Goal: Task Accomplishment & Management: Manage account settings

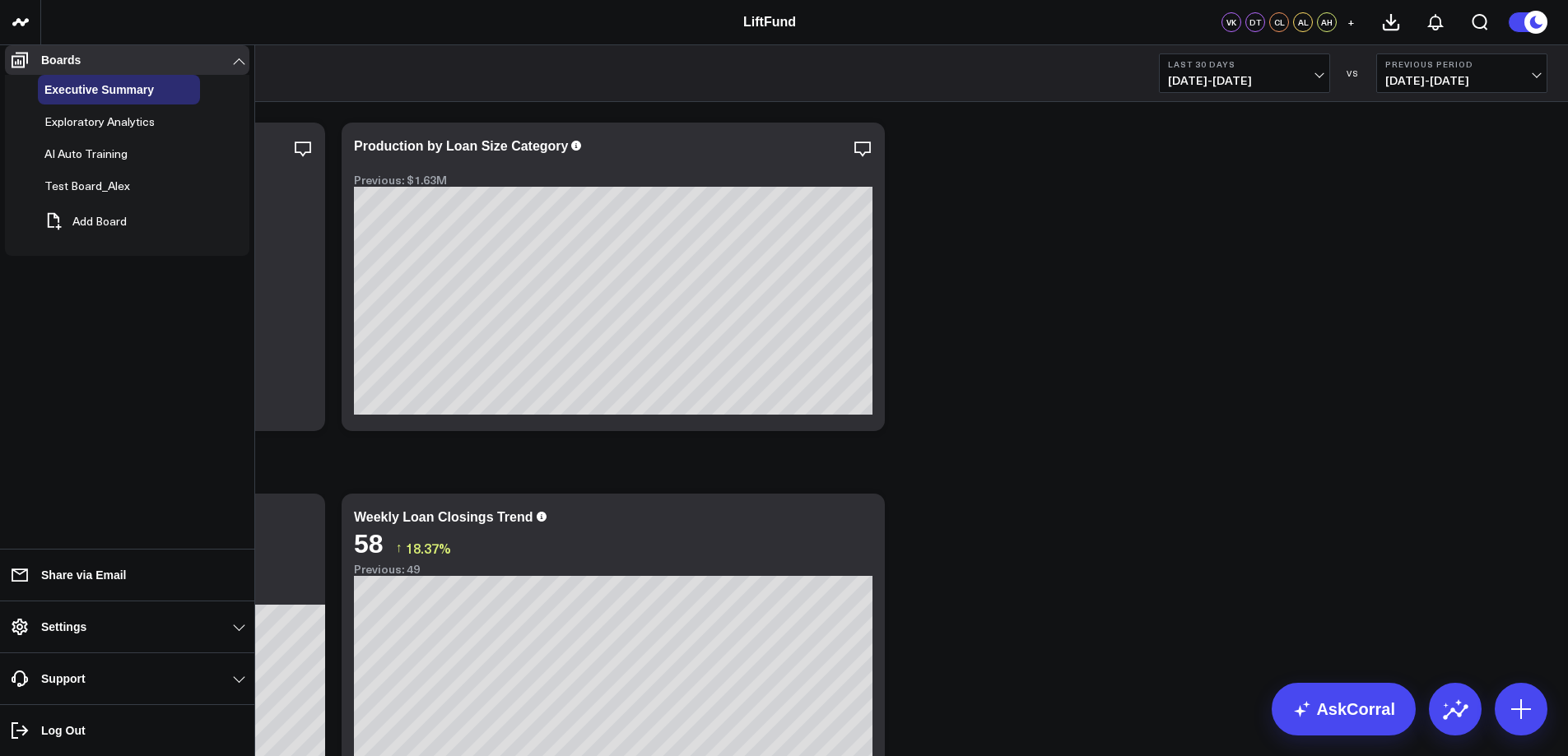
click at [76, 635] on link "Settings" at bounding box center [127, 627] width 244 height 30
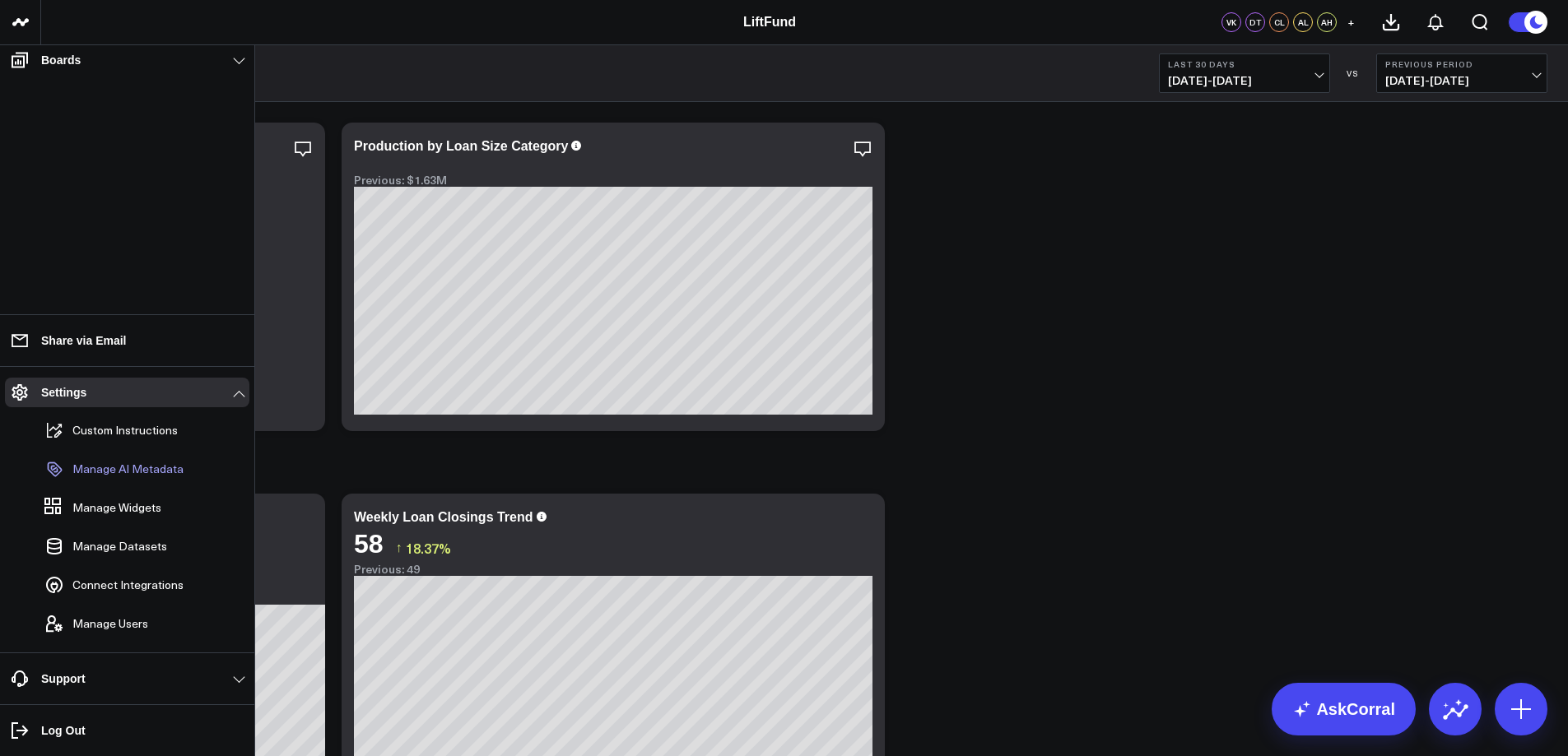
click at [131, 475] on p "Manage AI Metadata" at bounding box center [128, 469] width 111 height 14
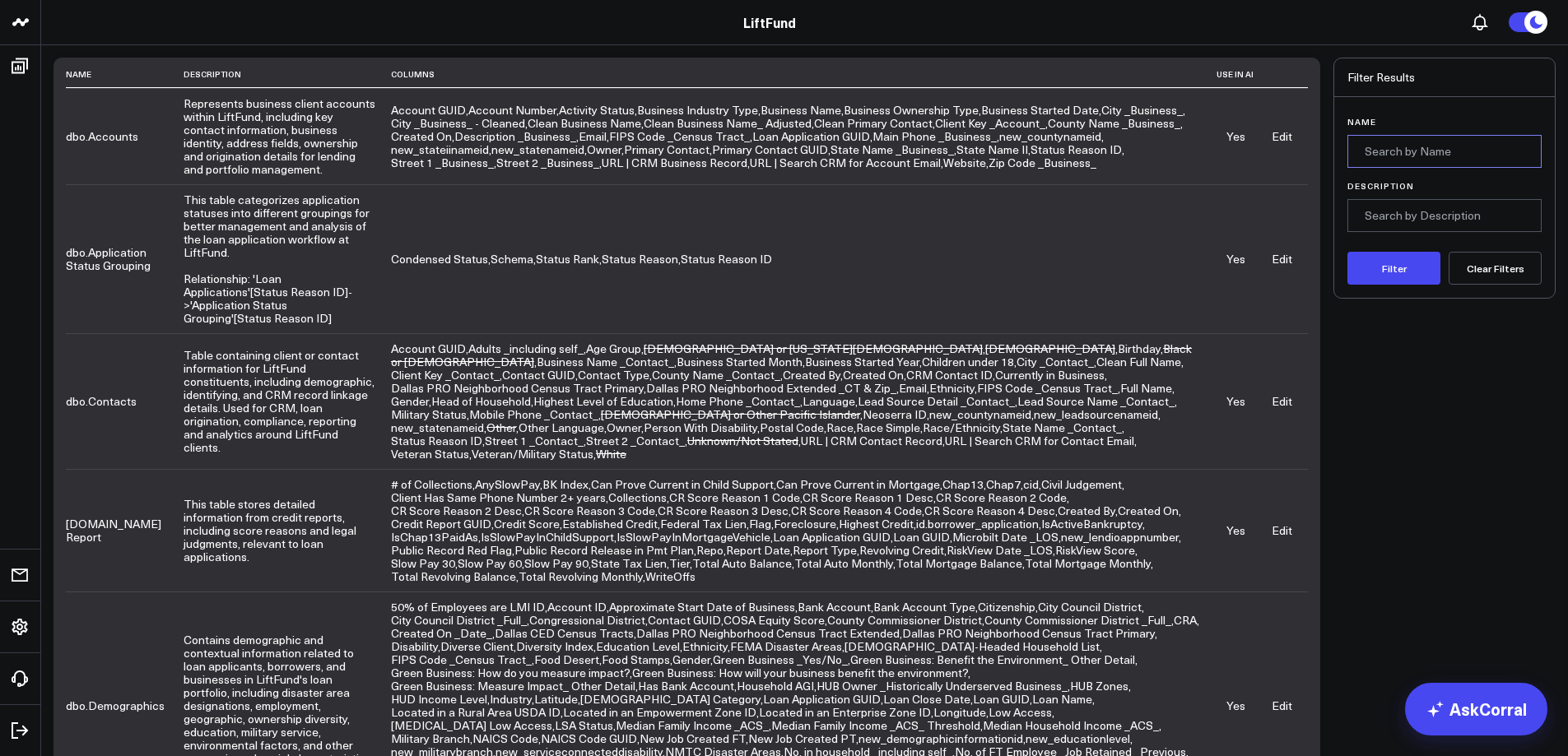
click at [1426, 151] on input "Name" at bounding box center [1445, 151] width 195 height 33
click at [1347, 252] on button "Filter" at bounding box center [1394, 268] width 93 height 33
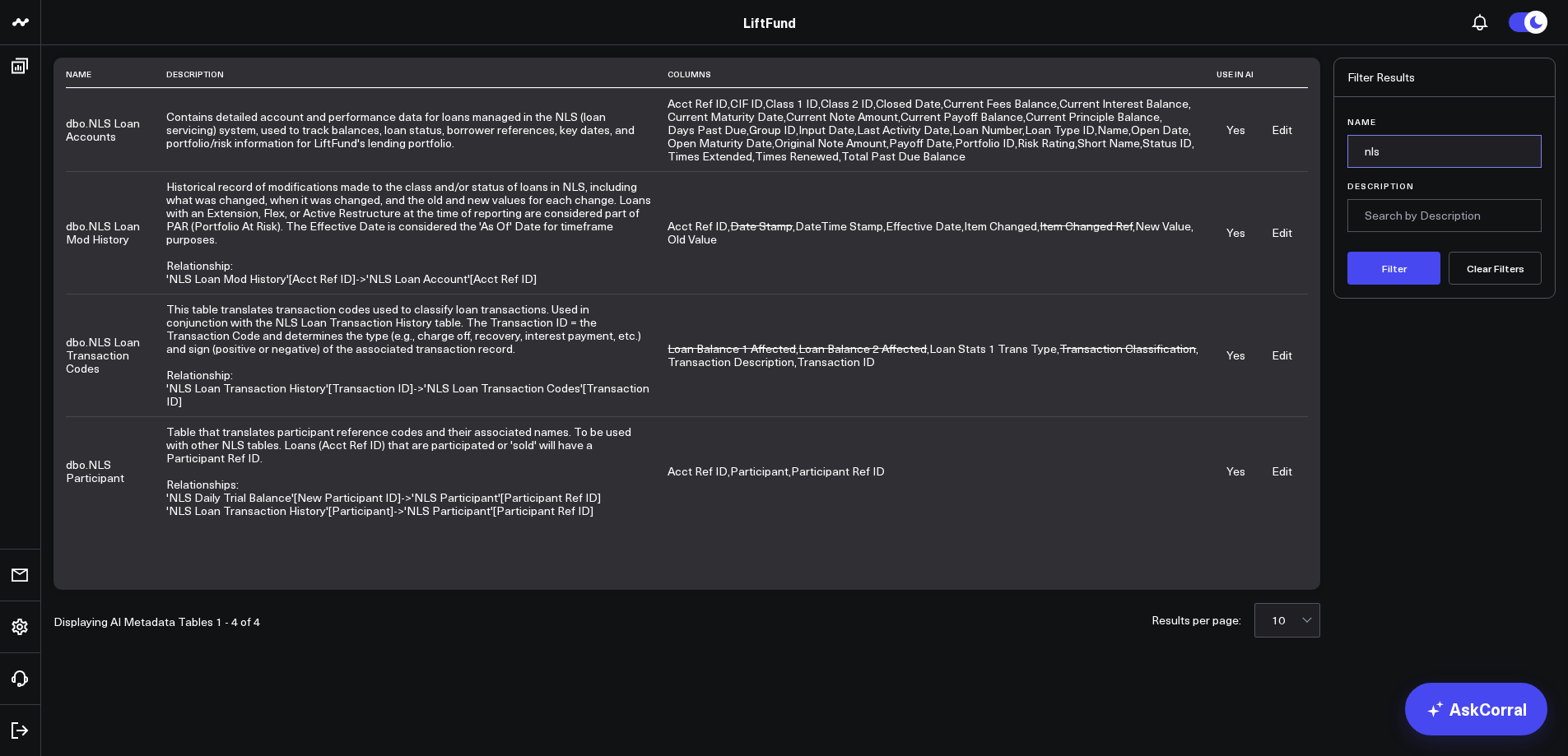
drag, startPoint x: 1388, startPoint y: 149, endPoint x: 1278, endPoint y: 140, distance: 110.4
click at [1279, 141] on div "Name Description Columns Use in AI dbo.NLS Loan Accounts Contains detailed acco…" at bounding box center [804, 324] width 1502 height 533
type input "group"
click at [1347, 252] on button "Filter" at bounding box center [1394, 268] width 93 height 33
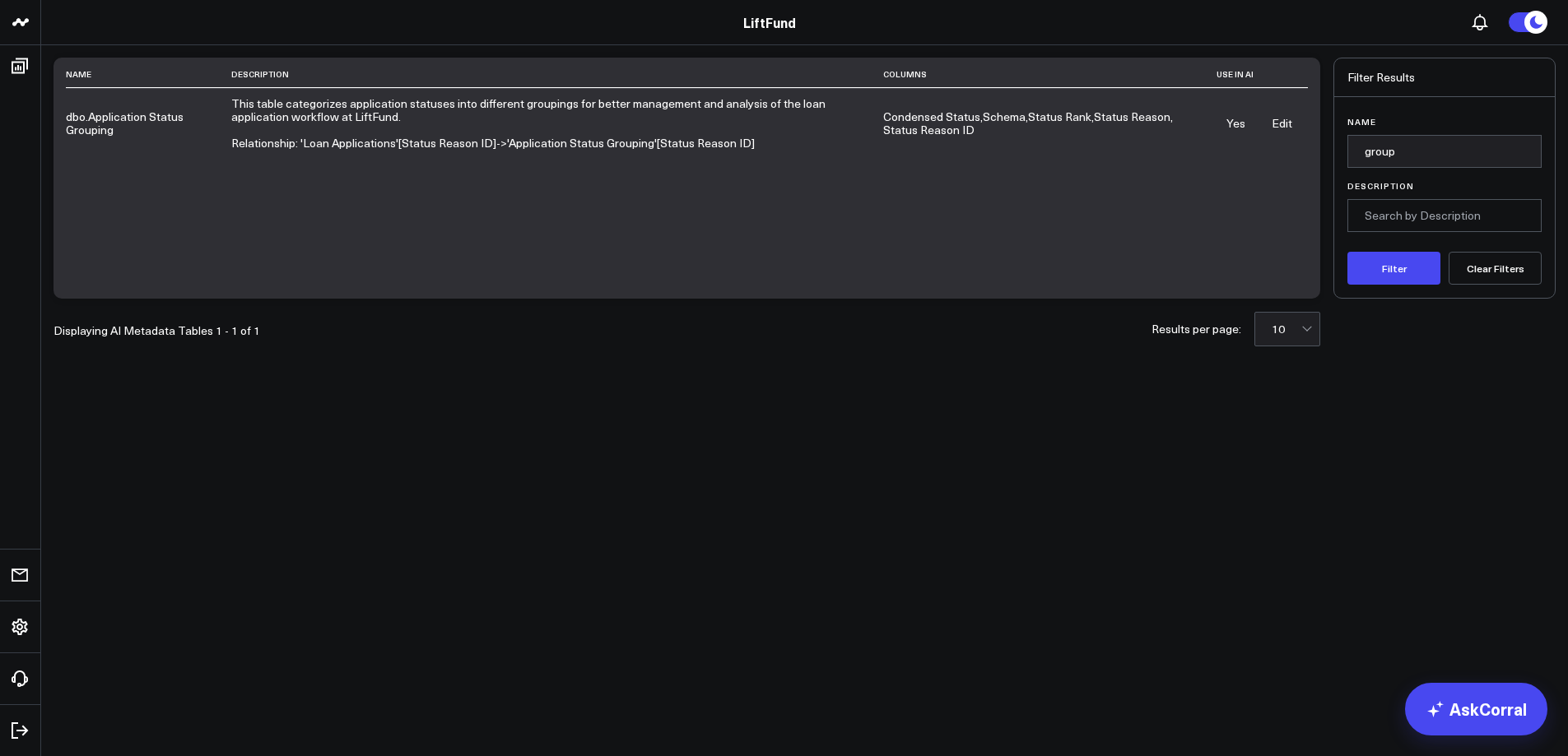
click at [1287, 120] on link "Edit" at bounding box center [1282, 123] width 20 height 15
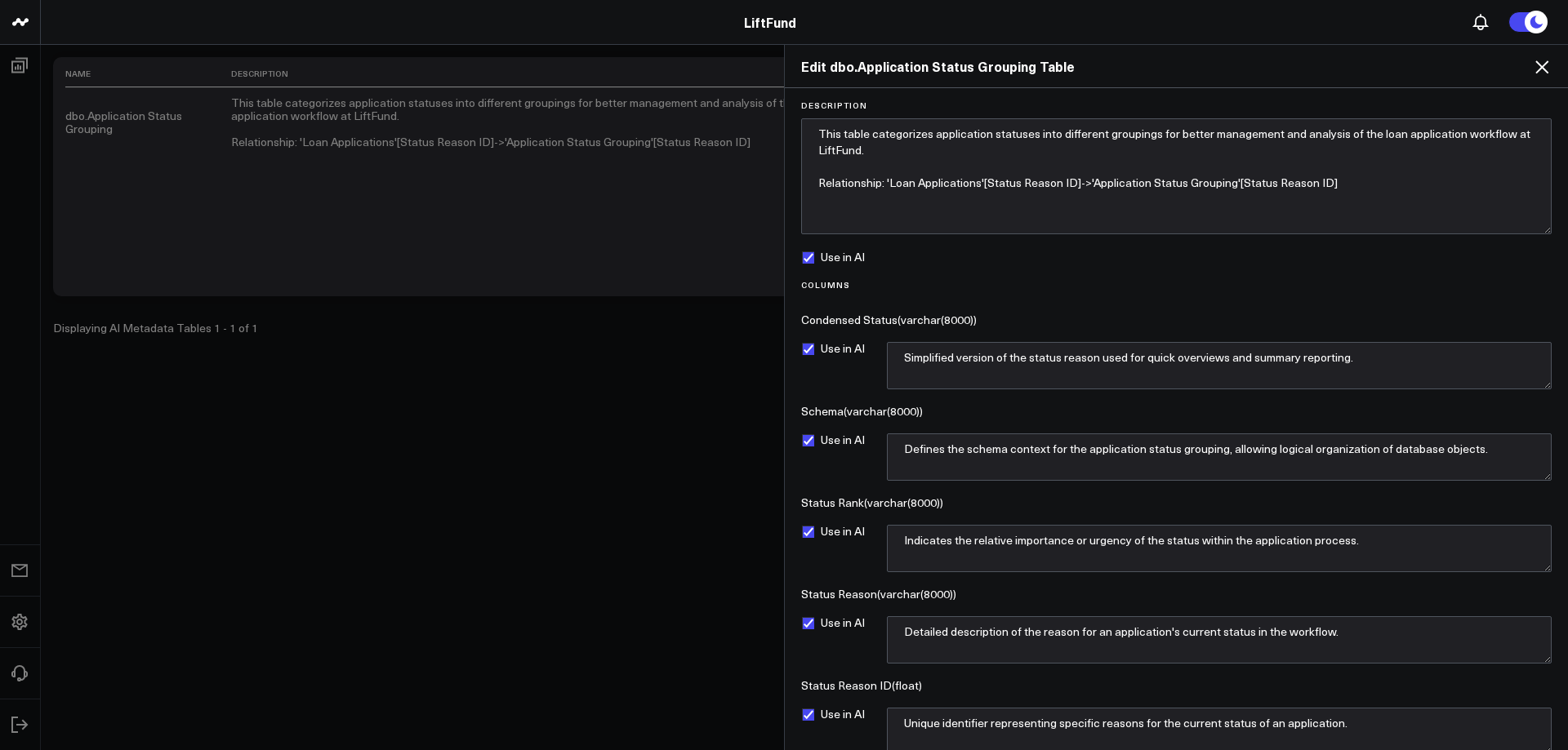
drag, startPoint x: 1550, startPoint y: 159, endPoint x: 1549, endPoint y: 228, distance: 69.0
click at [1549, 228] on form "Description This table categorizes application statuses into different grouping…" at bounding box center [1177, 452] width 767 height 704
click at [899, 152] on textarea "This table categorizes application statuses into different groupings for better…" at bounding box center [1177, 176] width 750 height 116
click at [891, 141] on textarea "This table categorizes application statuses into different groupings for better…" at bounding box center [1177, 176] width 750 height 116
drag, startPoint x: 878, startPoint y: 135, endPoint x: 797, endPoint y: 133, distance: 81.0
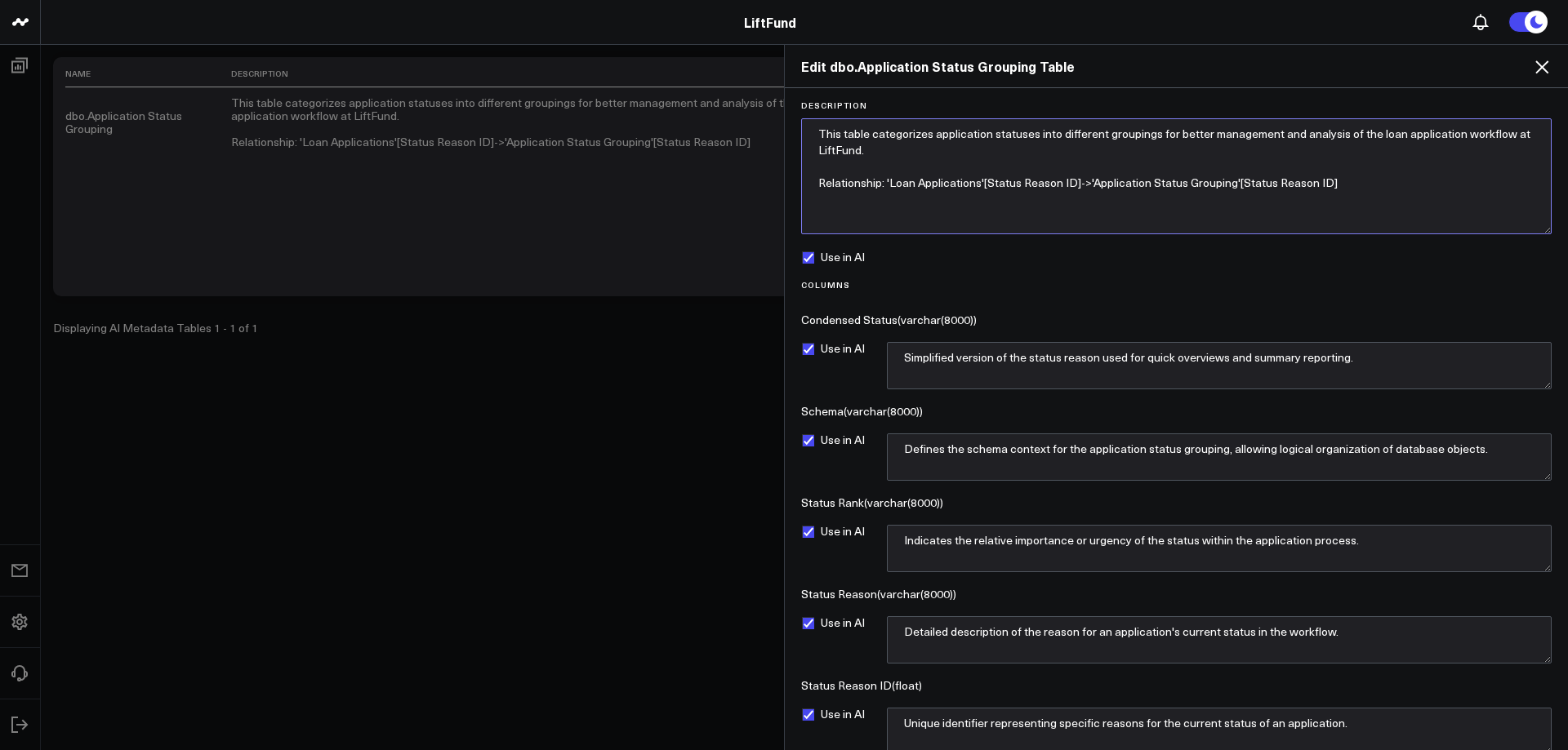
click at [797, 133] on form "Description This table categorizes application statuses into different grouping…" at bounding box center [1177, 452] width 767 height 704
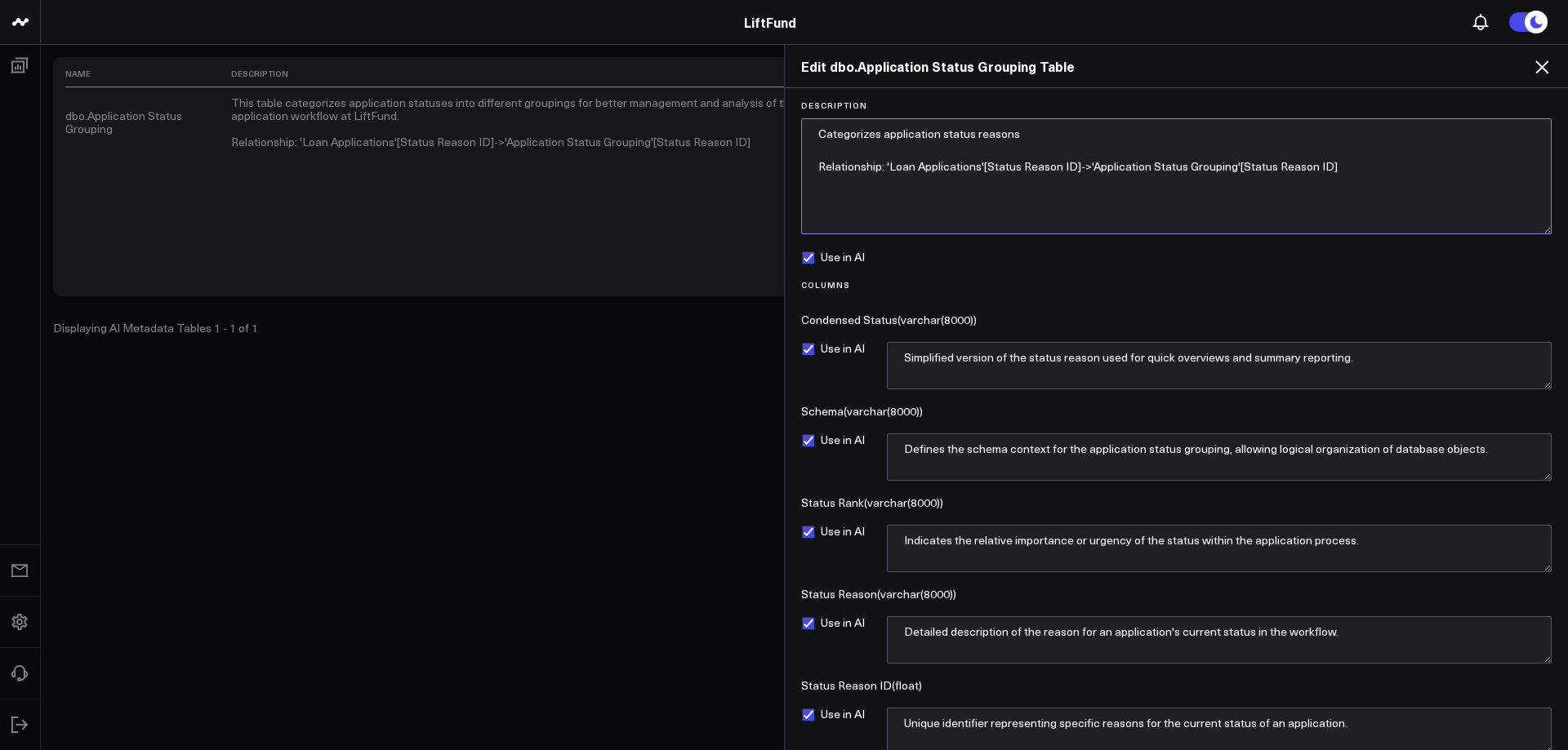
click at [881, 131] on textarea "Categorizes application status reasons Relationship: 'Loan Applications'[Status…" at bounding box center [1177, 176] width 750 height 116
drag, startPoint x: 1375, startPoint y: 131, endPoint x: 1391, endPoint y: 136, distance: 16.8
click at [1375, 132] on textarea "Categorizes granular application status reasons into broader categories (Denied…" at bounding box center [1177, 176] width 750 height 116
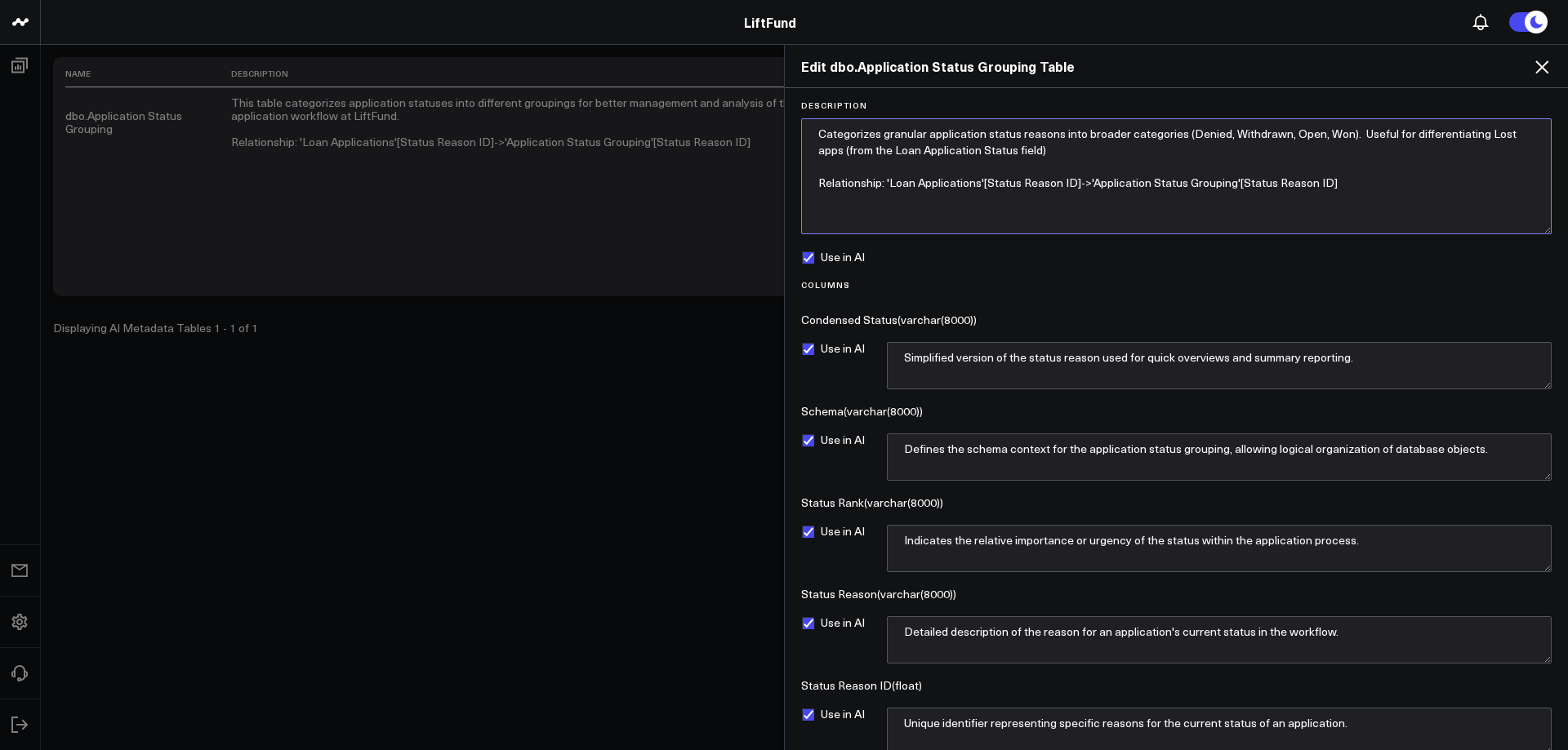
click at [848, 154] on textarea "Categorizes granular application status reasons into broader categories (Denied…" at bounding box center [1177, 176] width 750 height 116
click at [1126, 153] on textarea "Categorizes granular application status reasons into broader categories (Denied…" at bounding box center [1177, 176] width 750 height 116
type textarea "Categorizes granular application status reasons into broader categories (Denied…"
drag, startPoint x: 1493, startPoint y: 452, endPoint x: 883, endPoint y: 439, distance: 610.1
click at [883, 439] on div "Use in AI Defines the schema context for the application status grouping, allow…" at bounding box center [1177, 457] width 750 height 47
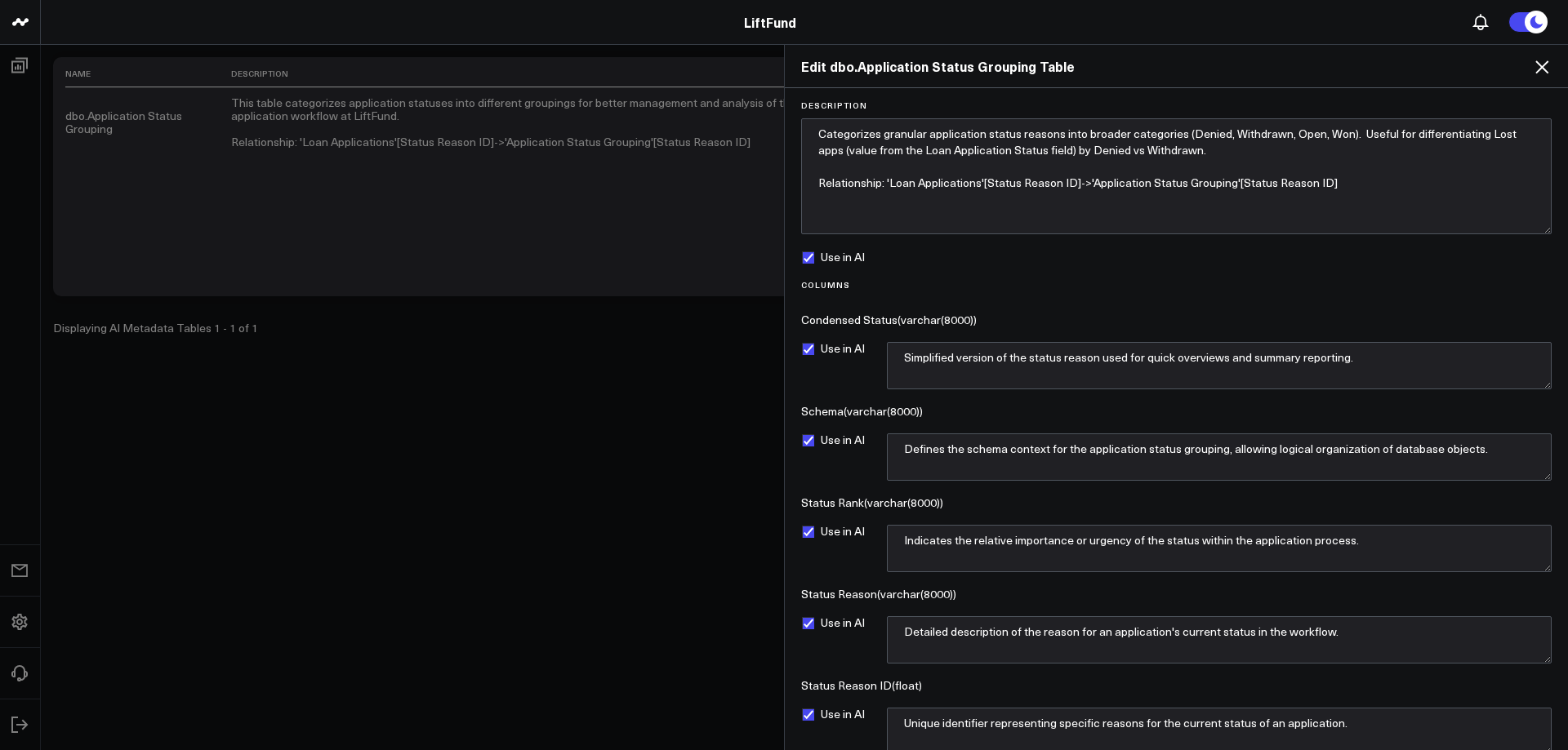
click at [801, 440] on form "Description Categorizes granular application status reasons into broader catego…" at bounding box center [1177, 452] width 767 height 704
click at [809, 440] on label "Use in AI" at bounding box center [834, 440] width 64 height 13
click at [809, 440] on input "Use in AI" at bounding box center [808, 440] width 13 height 13
click at [808, 440] on label "Use in AI" at bounding box center [834, 440] width 64 height 13
click at [808, 440] on input "Use in AI" at bounding box center [808, 440] width 13 height 13
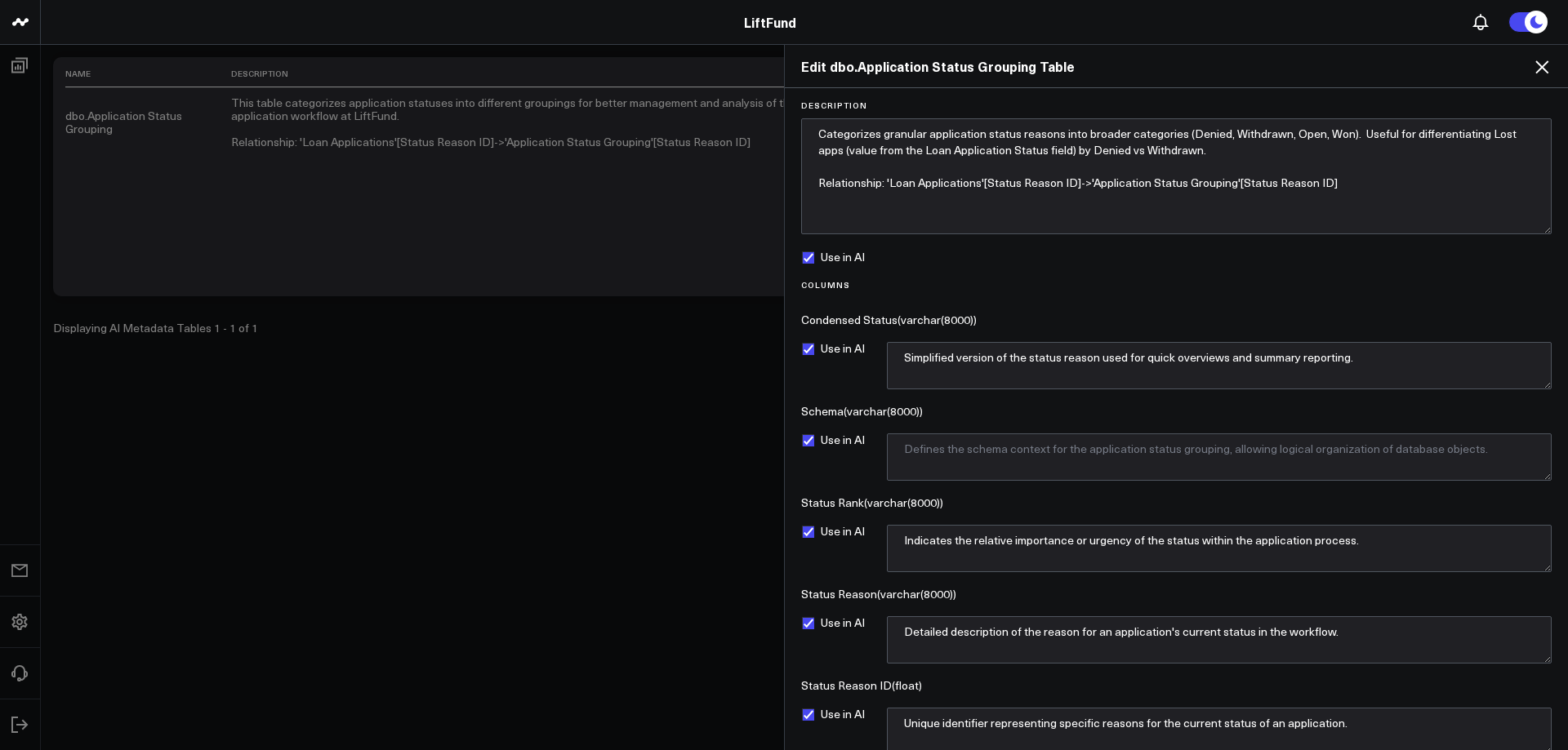
checkbox input "true"
click at [938, 447] on textarea "Defines the schema context for the application status grouping, allowing logica…" at bounding box center [1220, 457] width 665 height 47
paste textarea "Remnant field. Not used for analytics."
type textarea "Remnant field. Not used for analytics."
click at [810, 440] on label "Use in AI" at bounding box center [834, 440] width 64 height 13
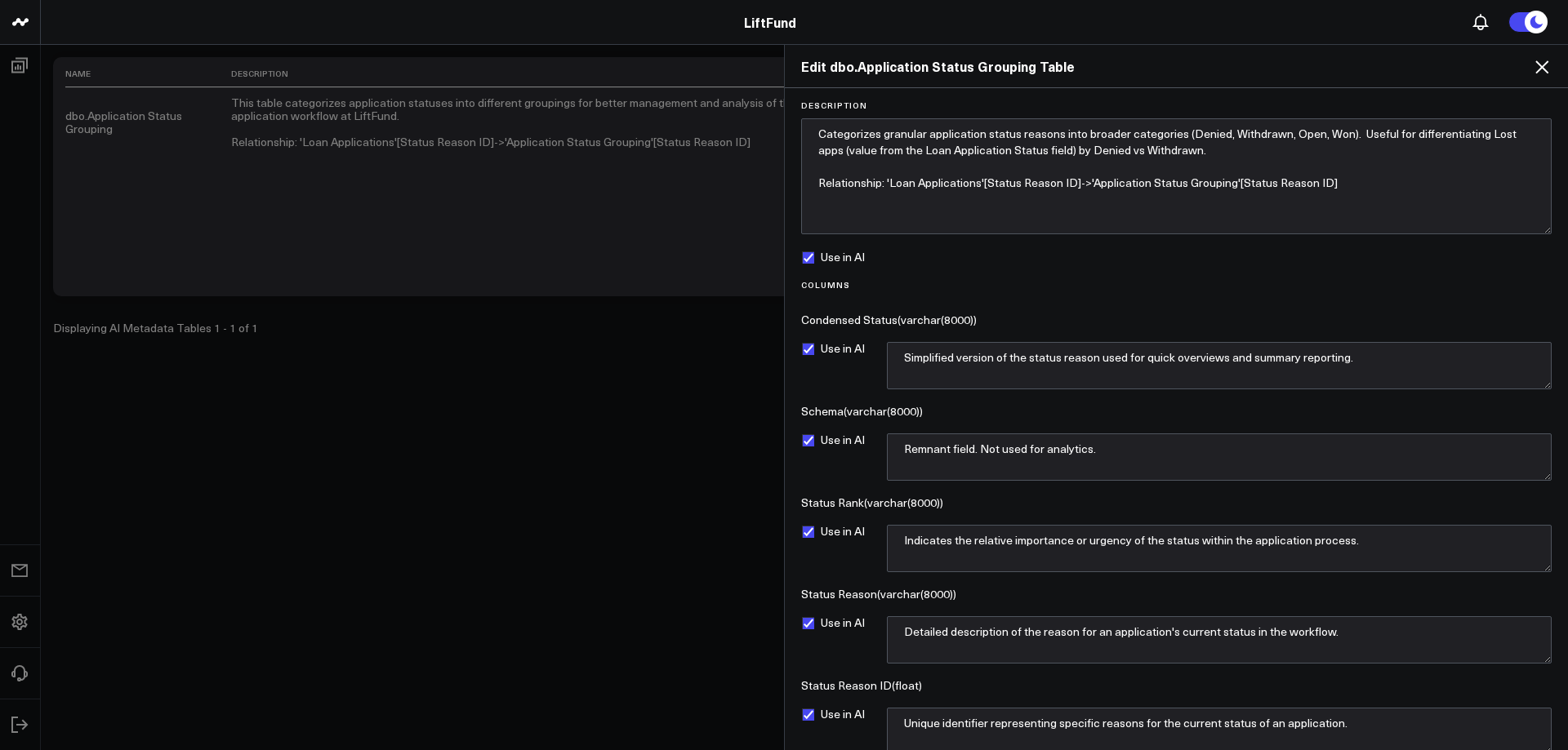
click at [810, 440] on input "Use in AI" at bounding box center [808, 440] width 13 height 13
checkbox input "false"
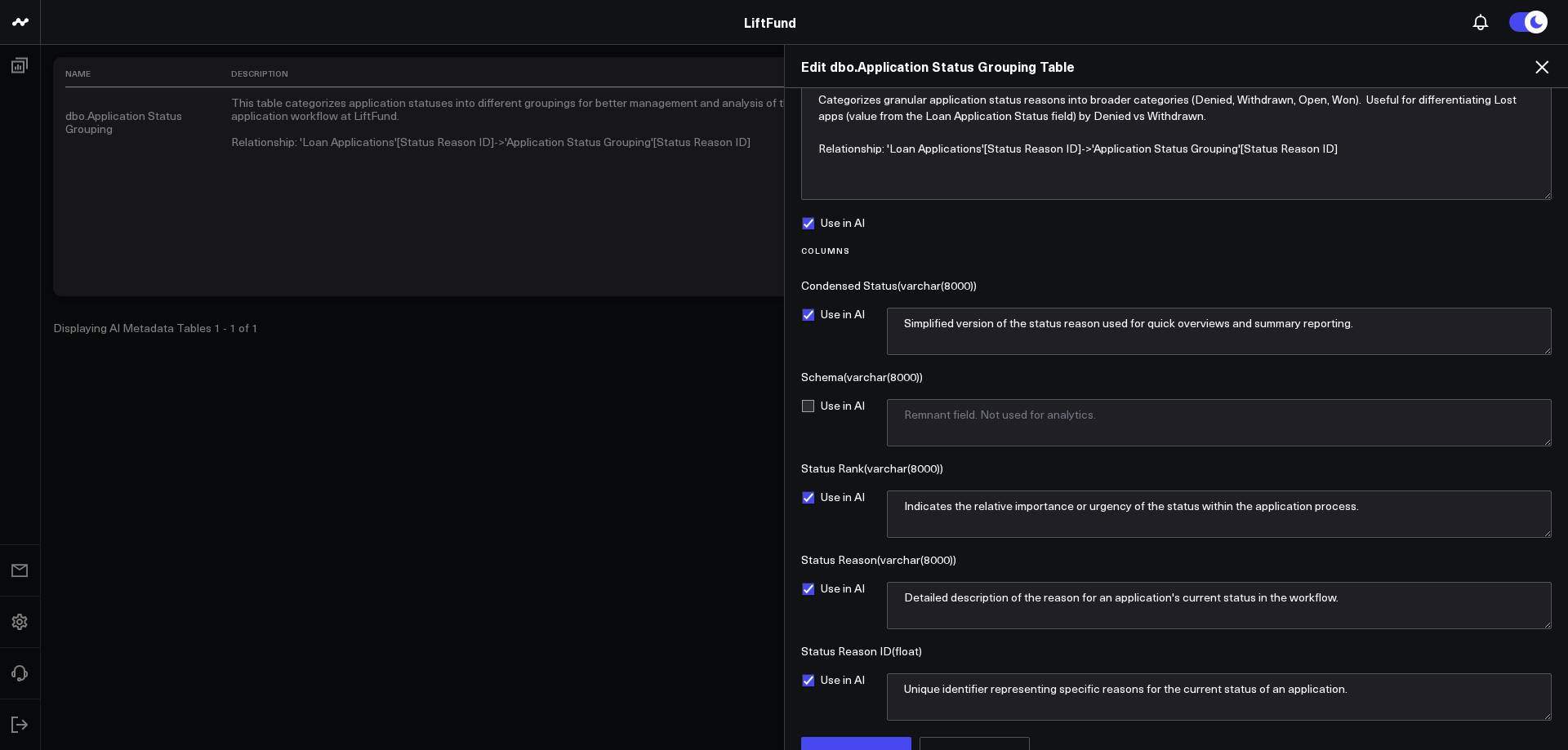
scroll to position [65, 0]
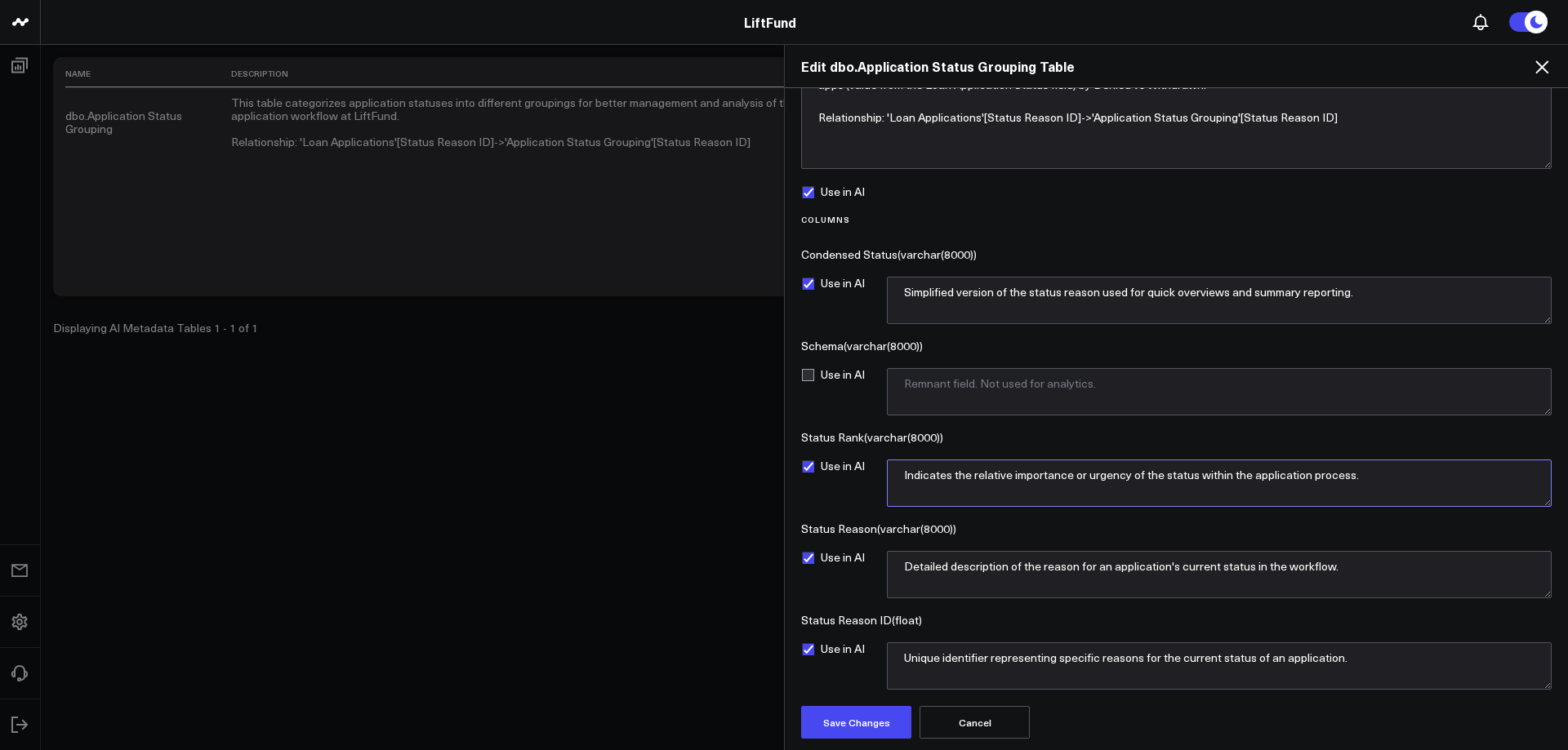
drag, startPoint x: 1262, startPoint y: 471, endPoint x: 888, endPoint y: 471, distance: 374.0
click at [888, 471] on textarea "Indicates the relative importance or urgency of the status within the applicati…" at bounding box center [1220, 483] width 665 height 47
type textarea "Indicates the relative importance or urgency of the status within the applicati…"
paste textarea "Used for ordering the Condensed Status field."
type textarea "Used for ordering the Condensed Status field."
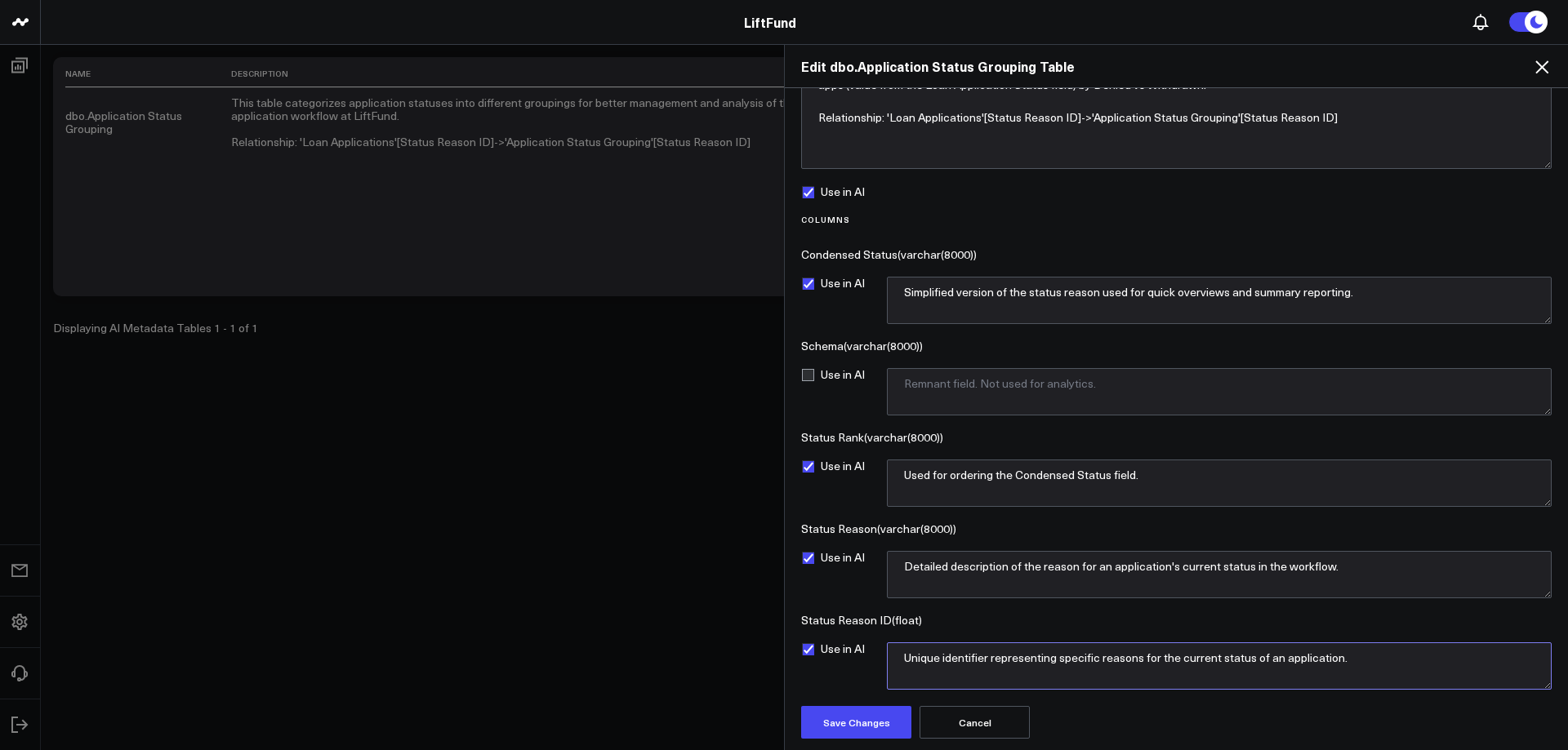
click at [1002, 662] on textarea "Unique identifier representing specific reasons for the current status of an ap…" at bounding box center [1220, 666] width 665 height 47
click at [1022, 576] on textarea "Detailed description of the reason for an application's current status in the w…" at bounding box center [1220, 575] width 665 height 47
click at [1062, 583] on textarea "Detailed description of the reason for an application's current status in the w…" at bounding box center [1220, 575] width 665 height 47
click at [926, 586] on textarea "Detailed description of the reason for an application's current status in the w…" at bounding box center [1220, 575] width 665 height 47
drag, startPoint x: 1252, startPoint y: 565, endPoint x: 1326, endPoint y: 565, distance: 74.0
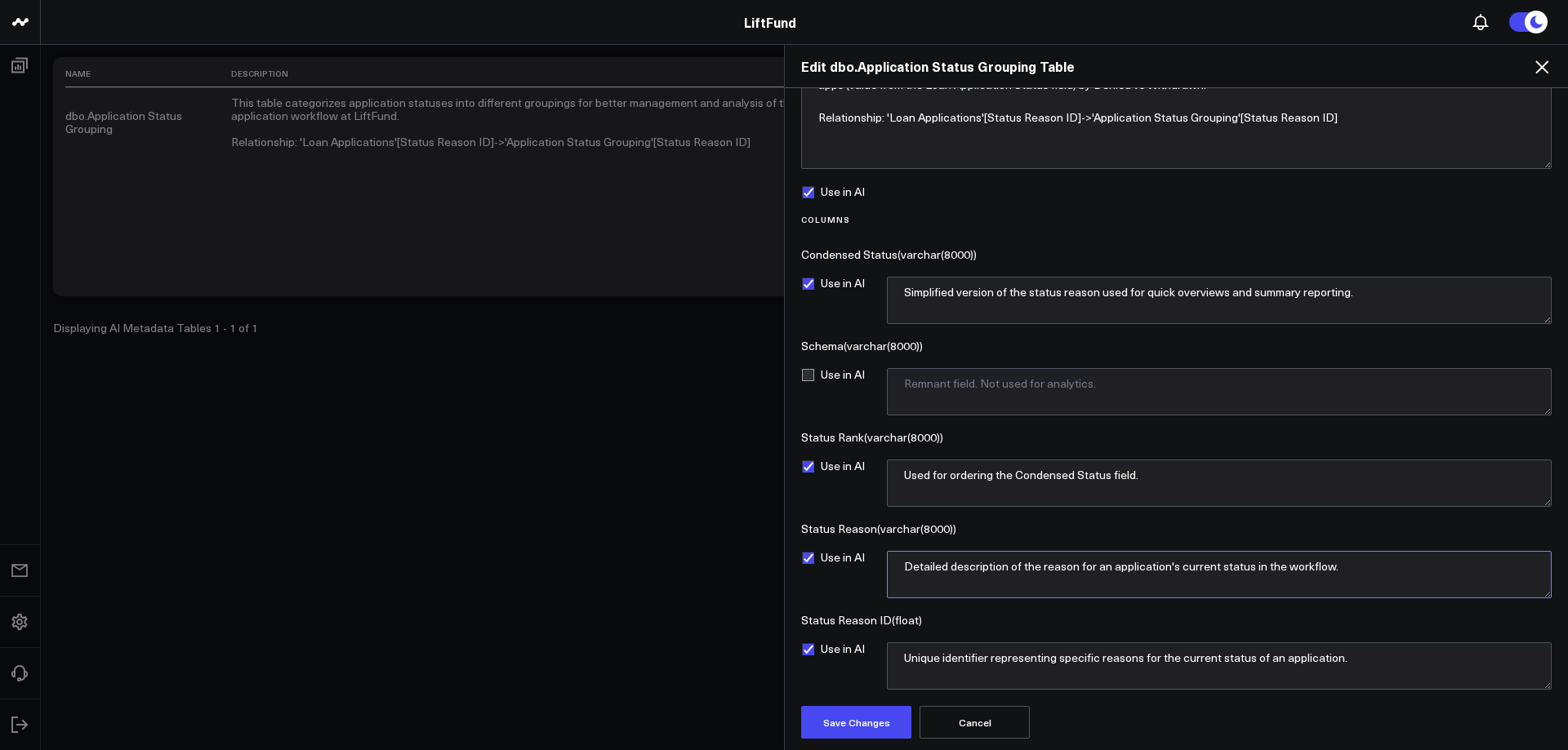
click at [1326, 565] on textarea "Detailed description of the reason for an application's current status in the w…" at bounding box center [1220, 575] width 665 height 47
click at [1319, 566] on textarea "Detailed description of the reason for an application's current status." at bounding box center [1220, 575] width 665 height 47
drag, startPoint x: 1144, startPoint y: 582, endPoint x: 887, endPoint y: 546, distance: 259.5
click at [887, 546] on div "Columns Condensed Status ( varchar(8000) ) Use in AI Simplified version of the …" at bounding box center [1177, 452] width 750 height 475
type textarea "Detailed description of the reason for an application's current status. Most us…"
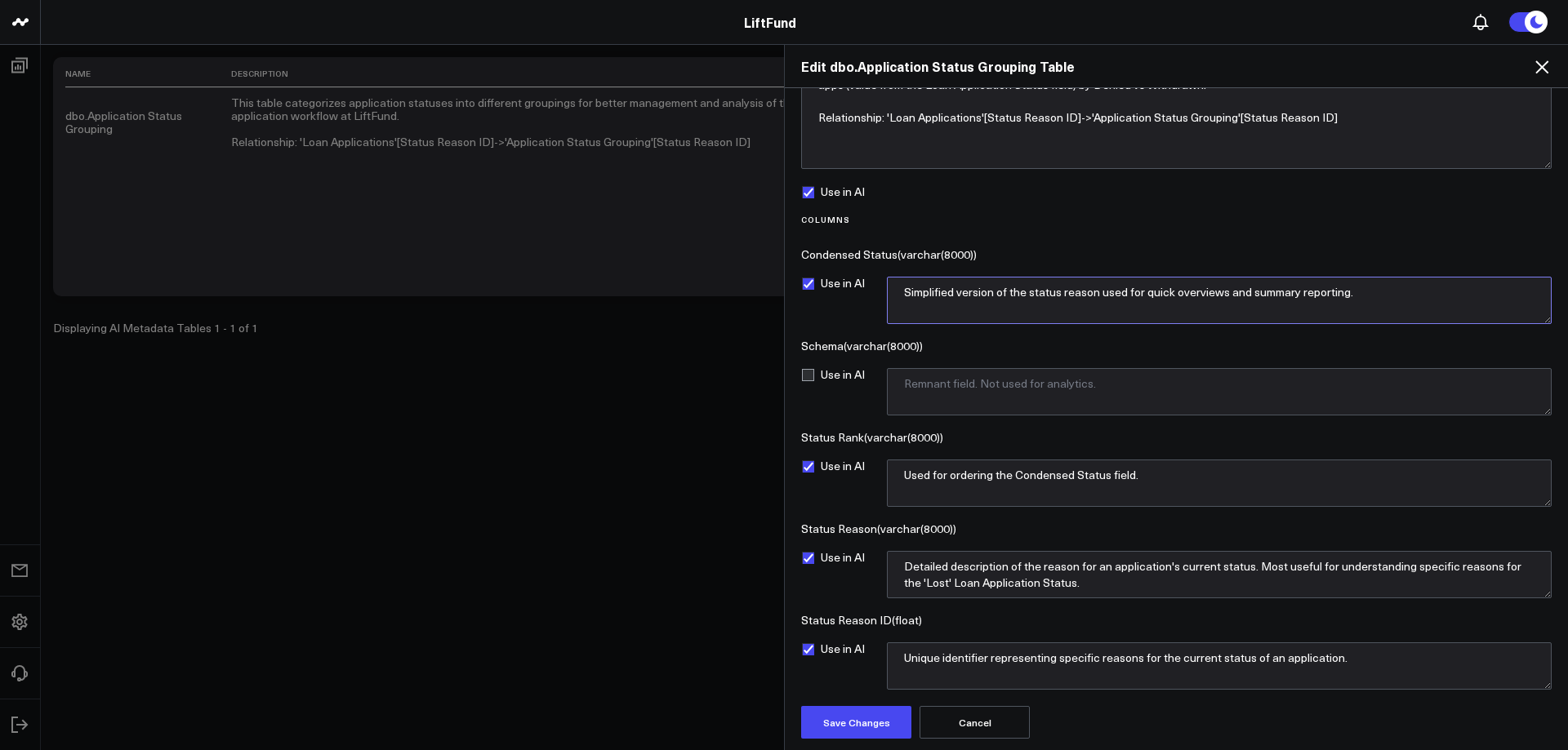
click at [1121, 303] on textarea "Simplified version of the status reason used for quick overviews and summary re…" at bounding box center [1220, 300] width 665 height 47
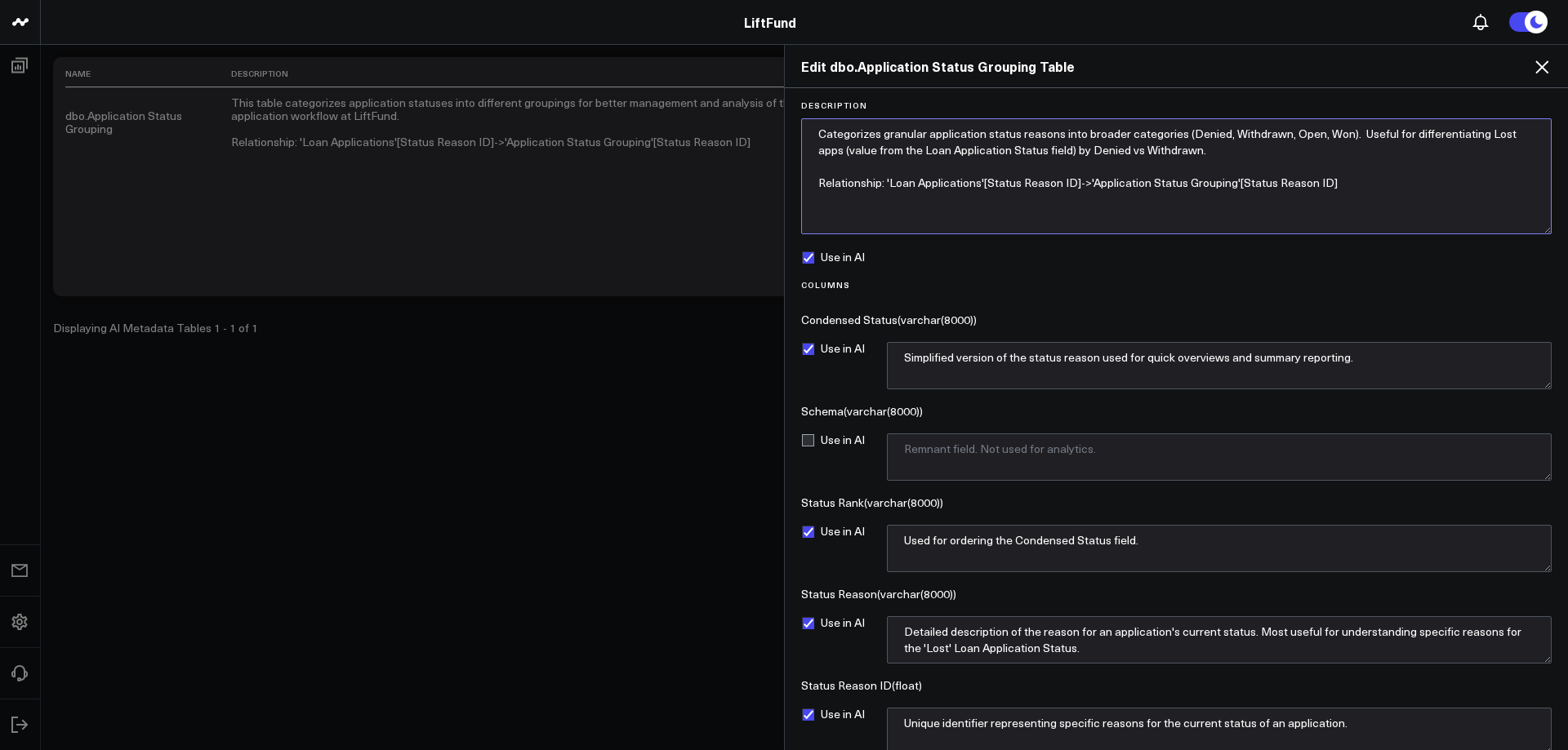
click at [1364, 190] on textarea "Categorizes granular application status reasons into broader categories (Denied…" at bounding box center [1177, 176] width 750 height 116
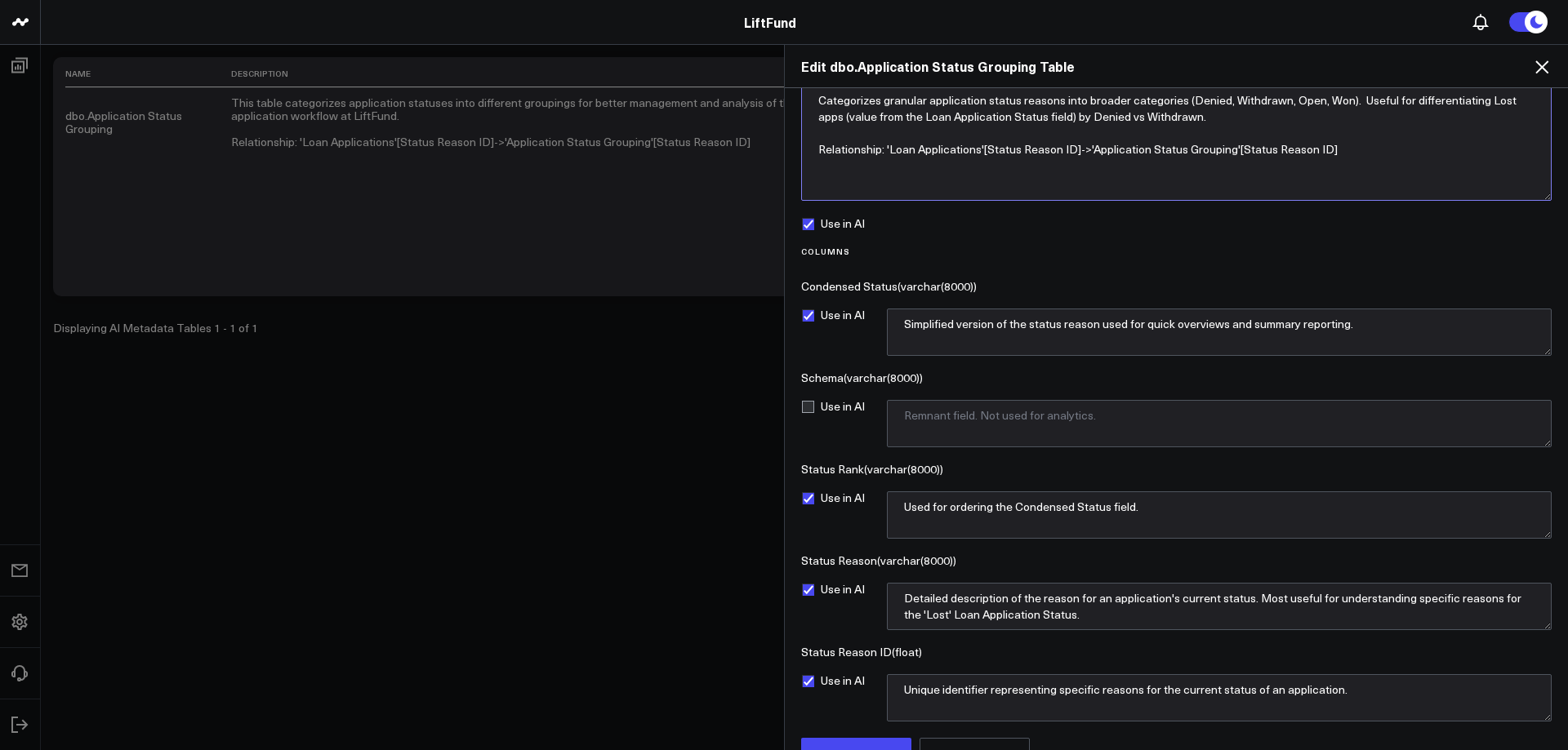
scroll to position [65, 0]
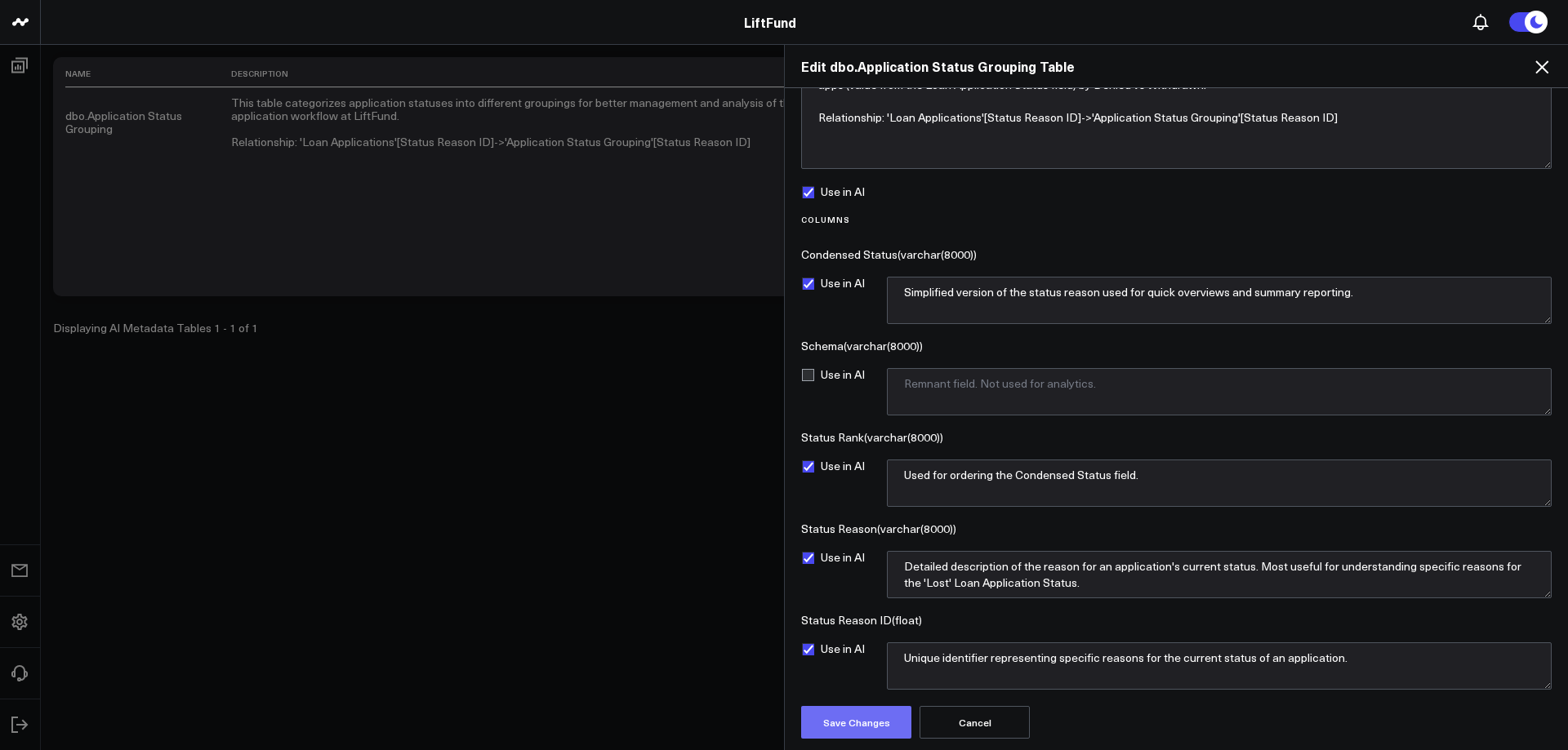
click at [827, 732] on button "Save Changes" at bounding box center [856, 722] width 110 height 33
click at [1545, 68] on icon at bounding box center [1542, 66] width 19 height 19
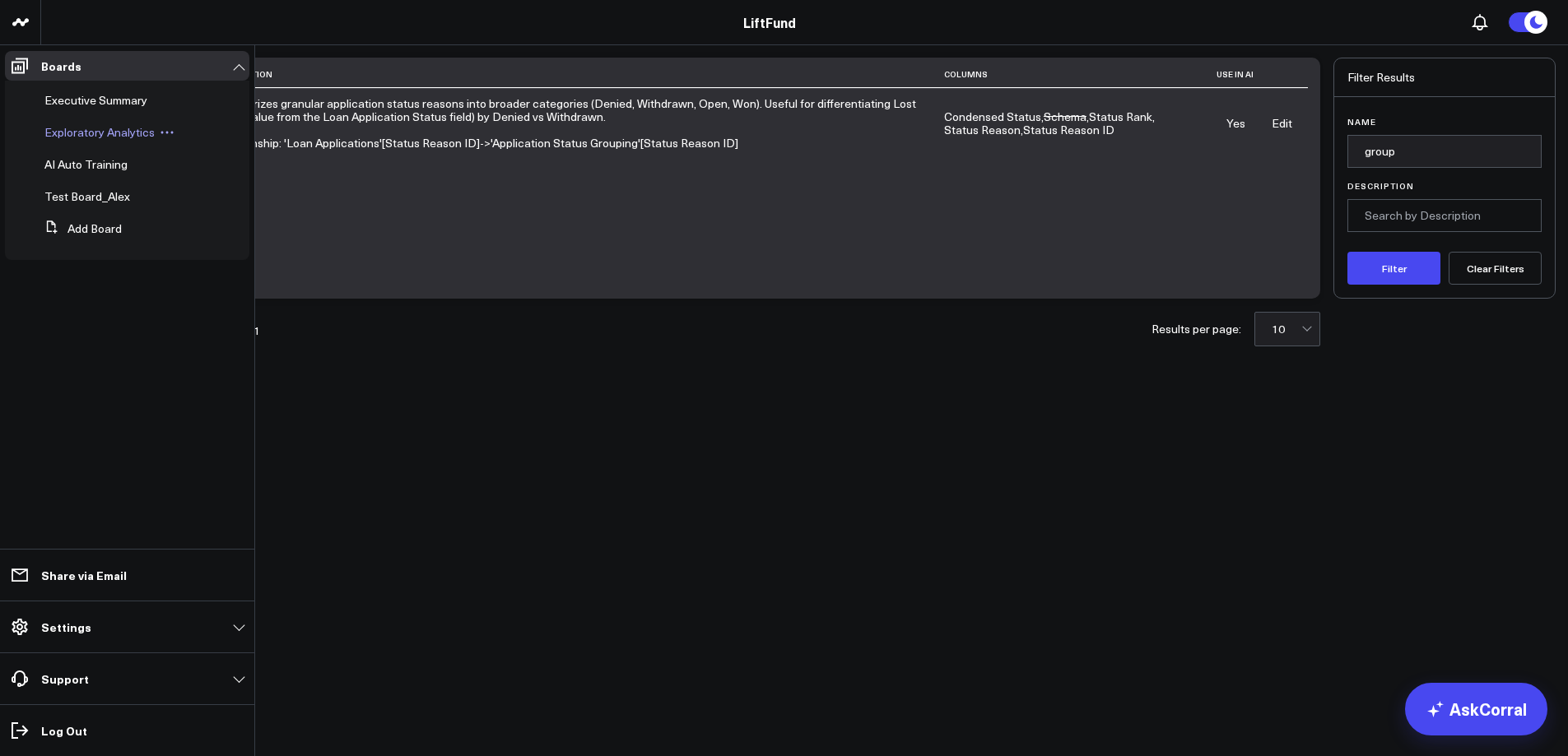
click at [107, 134] on span "Exploratory Analytics" at bounding box center [100, 132] width 110 height 15
